Goal: Navigation & Orientation: Find specific page/section

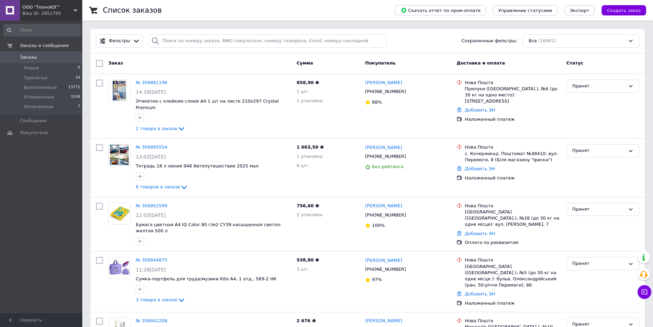
click at [65, 16] on div "Ваш ID: 2851795" at bounding box center [52, 13] width 60 height 6
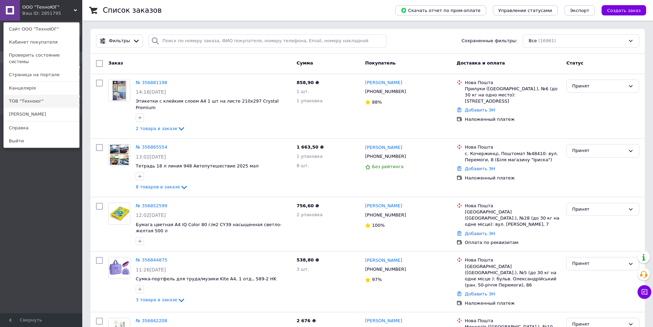
click at [39, 95] on link "ТОВ "Техноюг"" at bounding box center [41, 101] width 75 height 13
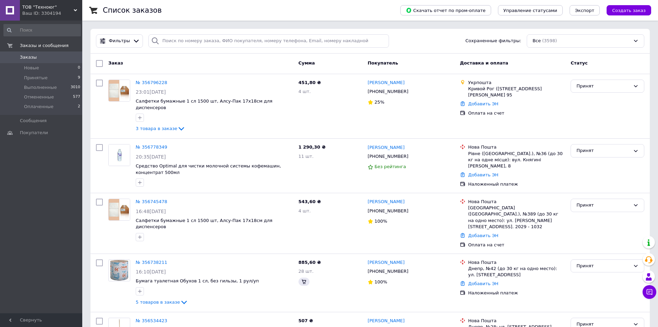
click at [26, 11] on div "Ваш ID: 3304194" at bounding box center [52, 13] width 60 height 6
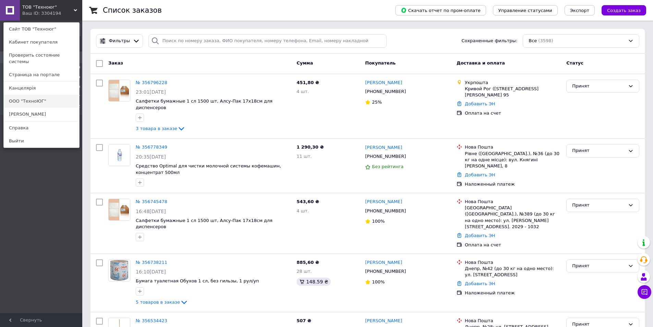
click at [41, 95] on link "ООО "ТехноЮГ"" at bounding box center [41, 101] width 75 height 13
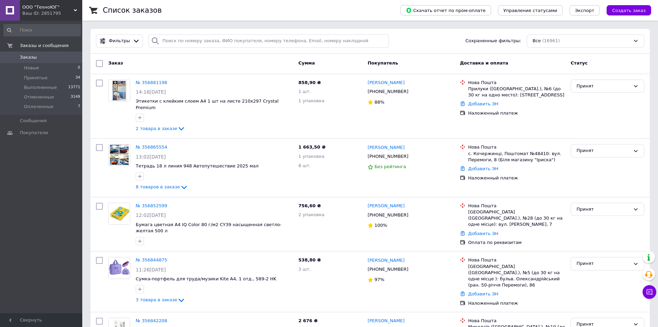
click at [60, 13] on div "Ваш ID: 2851795" at bounding box center [52, 13] width 60 height 6
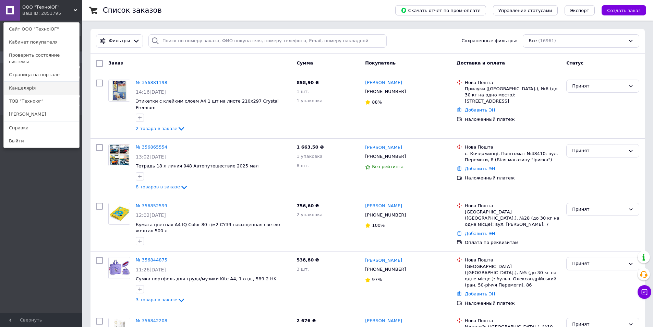
click at [35, 82] on link "Канцелярiя" at bounding box center [41, 88] width 75 height 13
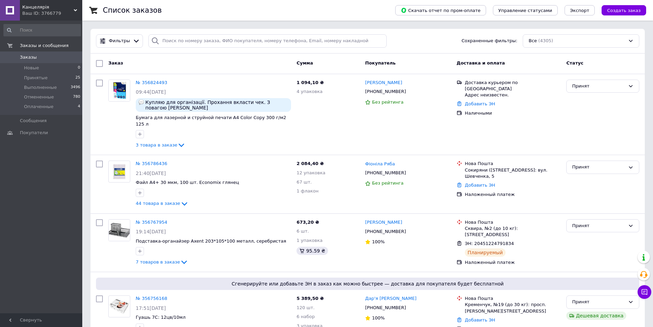
click at [34, 10] on span "Канцелярiя" at bounding box center [47, 7] width 51 height 6
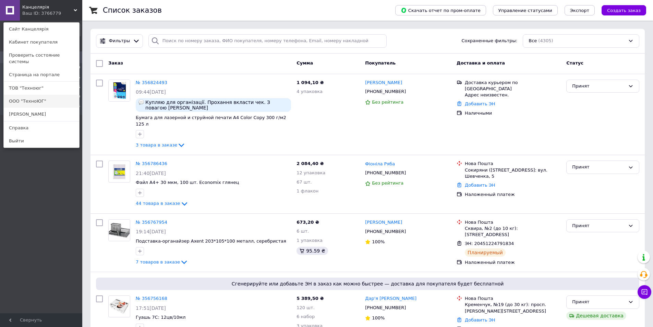
click at [43, 95] on link "ООО "ТехноЮГ"" at bounding box center [41, 101] width 75 height 13
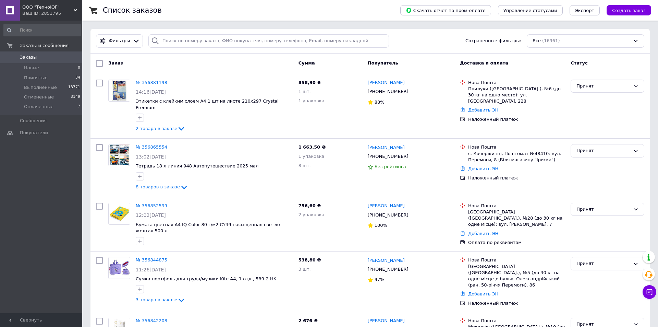
drag, startPoint x: 73, startPoint y: 10, endPoint x: 44, endPoint y: 77, distance: 74.1
click at [73, 10] on span "ООО "ТехноЮГ"" at bounding box center [47, 7] width 51 height 6
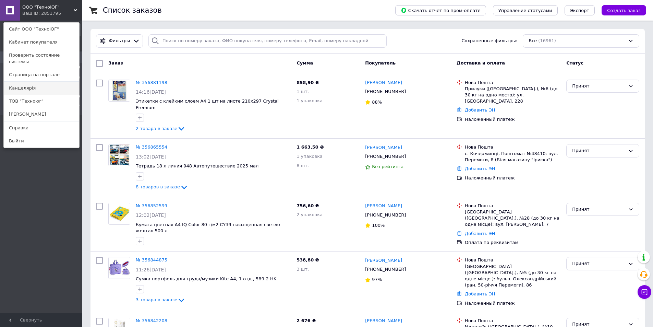
click at [26, 82] on link "Канцелярiя" at bounding box center [41, 88] width 75 height 13
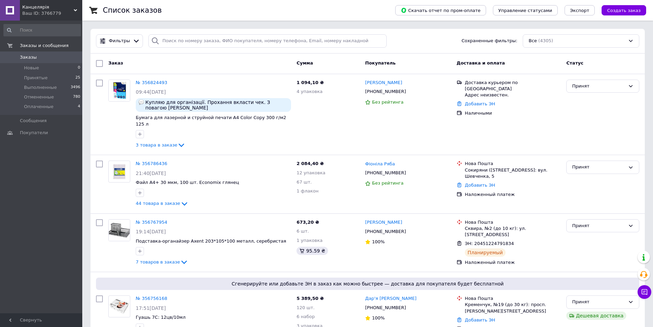
click at [65, 11] on div "Ваш ID: 3766779" at bounding box center [52, 13] width 60 height 6
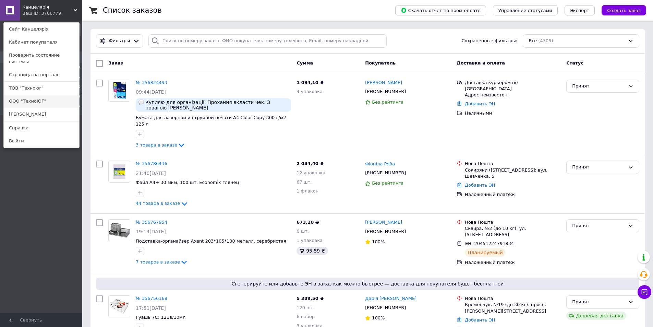
click at [23, 95] on link "ООО "ТехноЮГ"" at bounding box center [41, 101] width 75 height 13
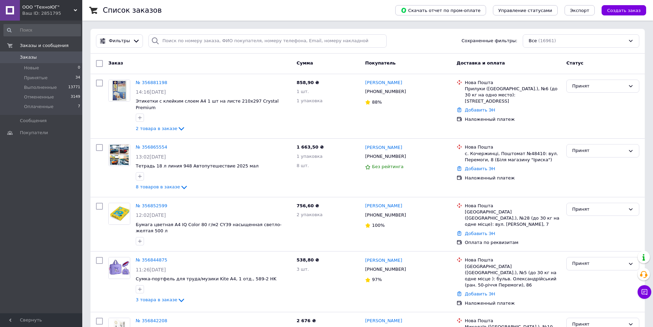
click at [46, 54] on span "Заказы" at bounding box center [42, 57] width 44 height 6
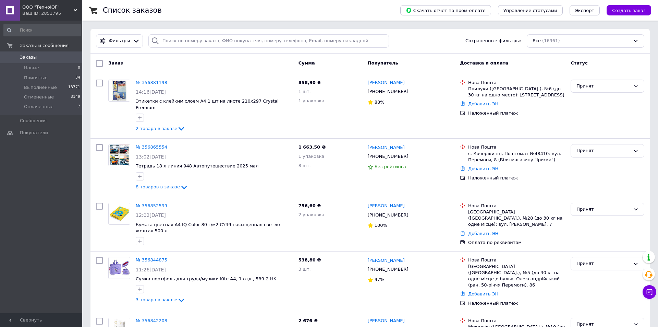
click at [70, 8] on span "ООО "ТехноЮГ"" at bounding box center [47, 7] width 51 height 6
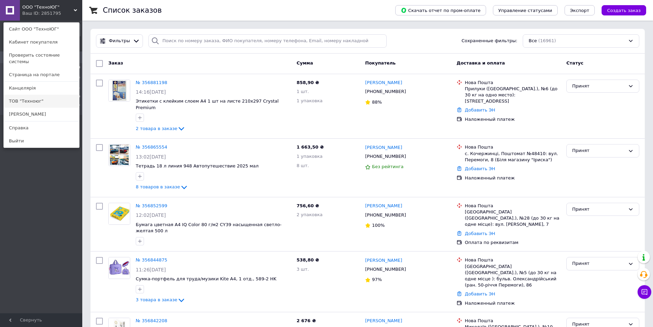
click at [38, 95] on link "ТОВ "Техноюг"" at bounding box center [41, 101] width 75 height 13
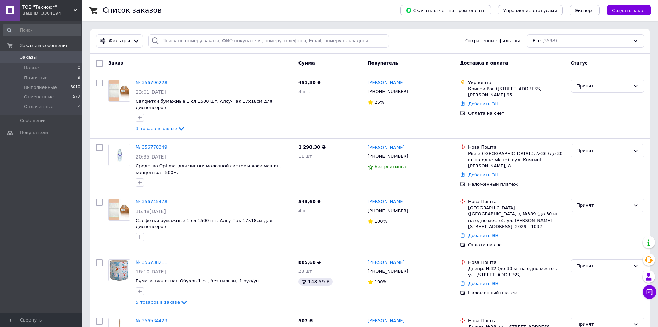
click at [48, 12] on div "Ваш ID: 3304194" at bounding box center [52, 13] width 60 height 6
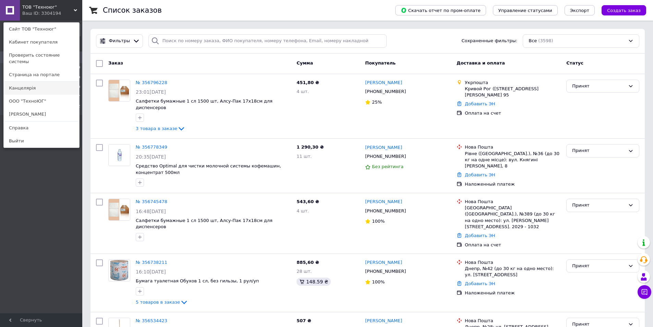
click at [37, 83] on link "Канцелярiя" at bounding box center [41, 88] width 75 height 13
